Goal: Find specific page/section: Find specific page/section

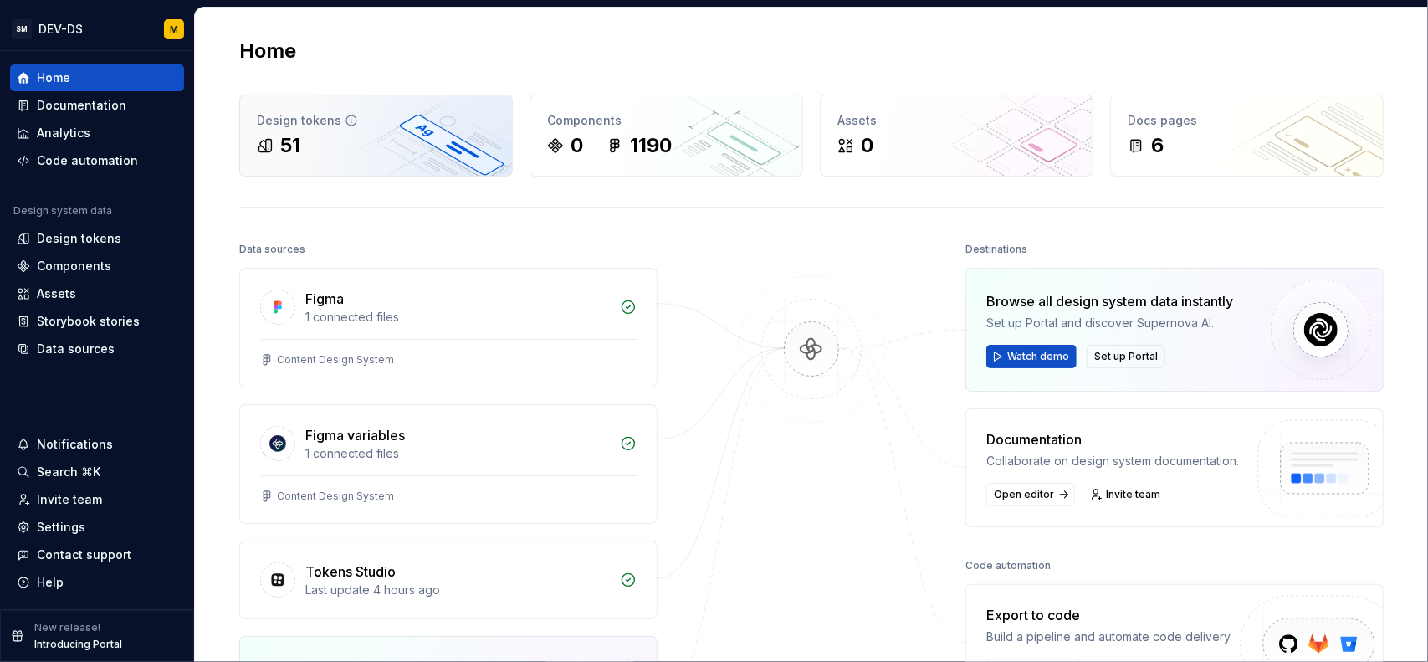
click at [267, 141] on icon at bounding box center [265, 146] width 13 height 13
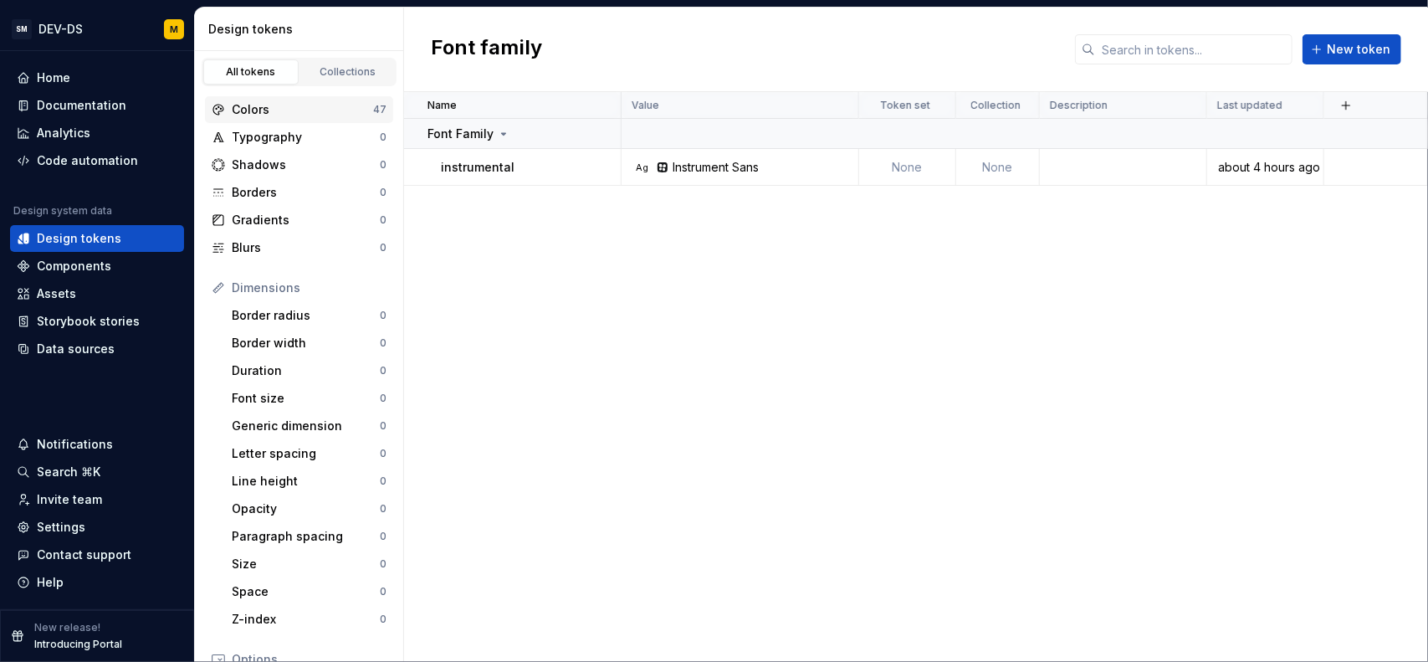
click at [281, 113] on div "Colors" at bounding box center [302, 109] width 141 height 17
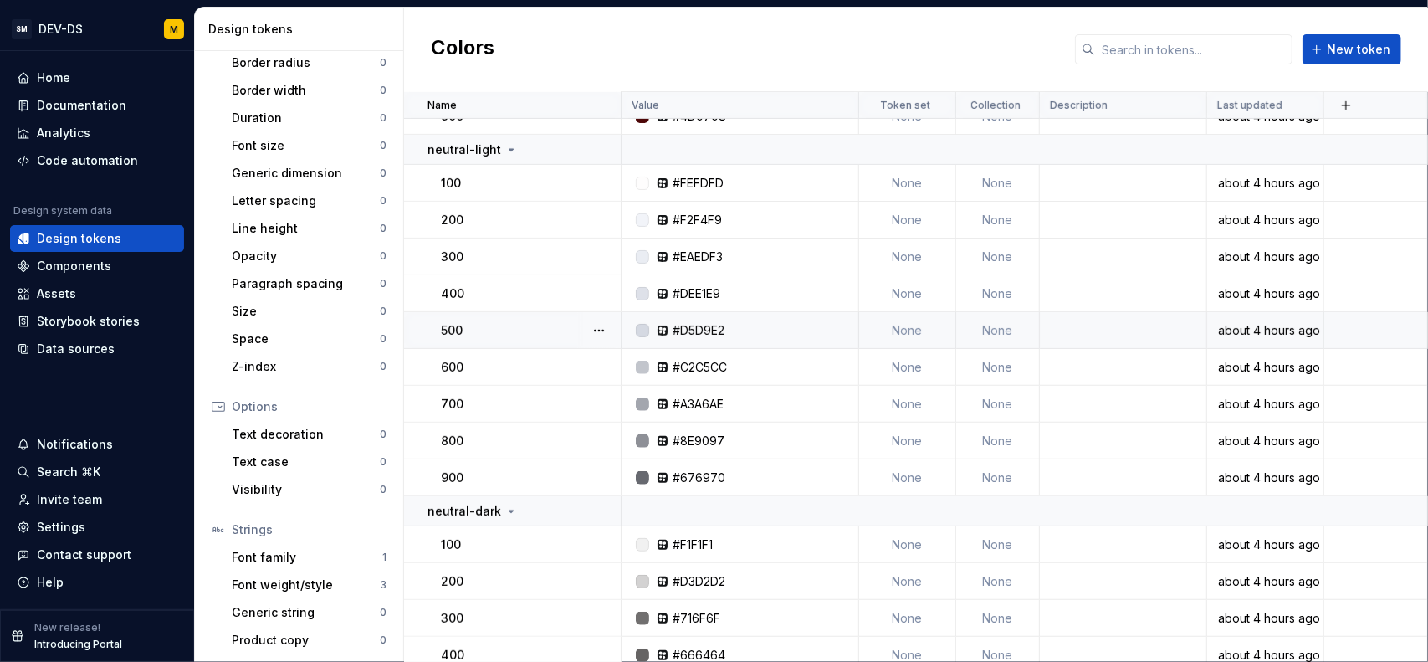
scroll to position [335, 0]
